Goal: Information Seeking & Learning: Find specific page/section

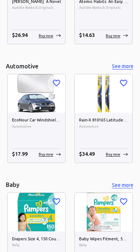
scroll to position [498, 0]
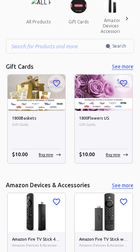
scroll to position [0, 0]
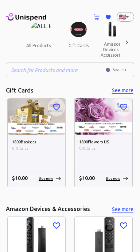
click at [68, 69] on input "text" at bounding box center [56, 69] width 100 height 15
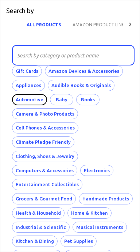
click at [30, 94] on button "Automotive" at bounding box center [29, 99] width 35 height 11
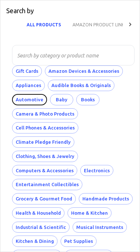
click at [33, 102] on button "Automotive" at bounding box center [29, 99] width 35 height 11
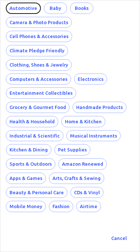
scroll to position [0, 6]
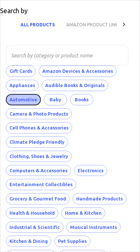
click at [27, 101] on button "Automotive" at bounding box center [23, 99] width 35 height 11
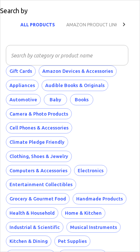
click at [34, 58] on input "text" at bounding box center [65, 55] width 118 height 20
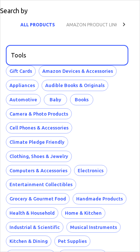
type input "Tools"
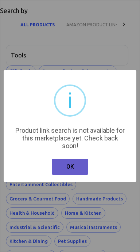
click at [65, 160] on button "OK" at bounding box center [70, 167] width 37 height 16
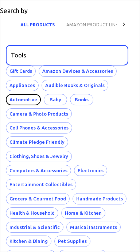
click at [22, 99] on button "Automotive" at bounding box center [23, 99] width 35 height 11
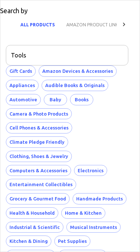
click at [52, 58] on input "Tools" at bounding box center [65, 55] width 118 height 20
